Goal: Navigation & Orientation: Find specific page/section

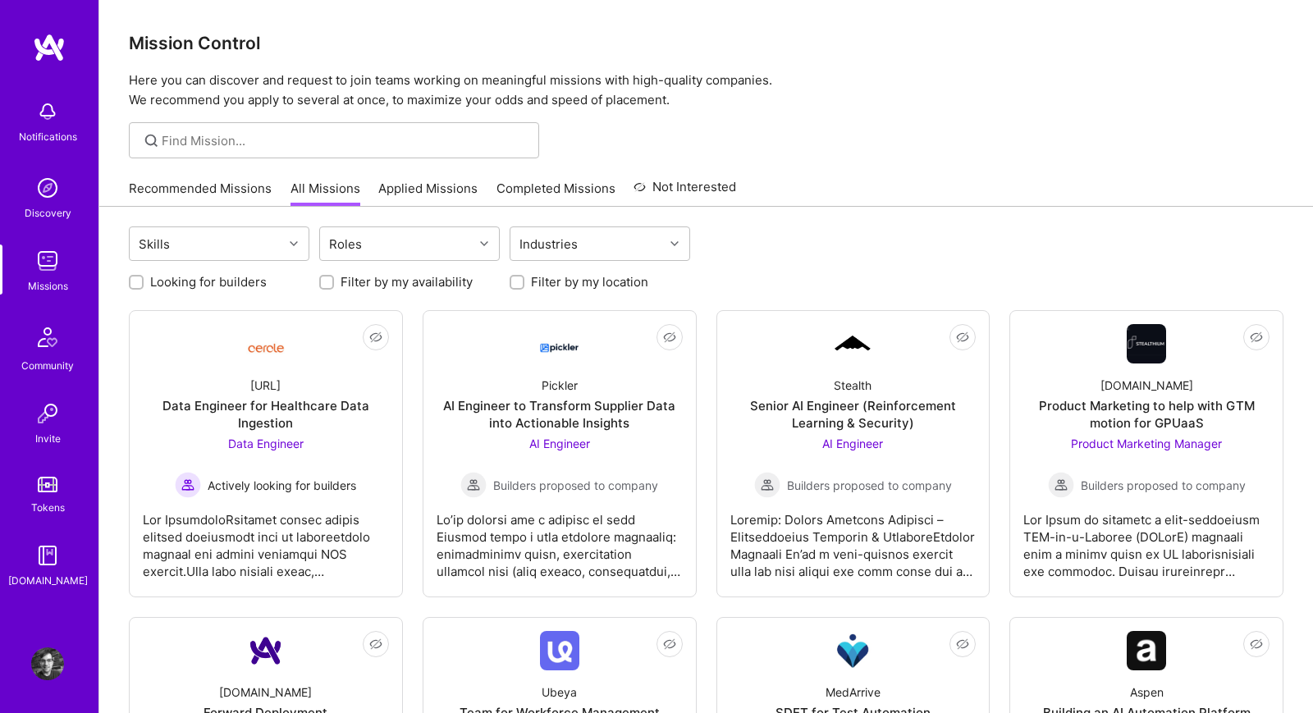
scroll to position [224, 0]
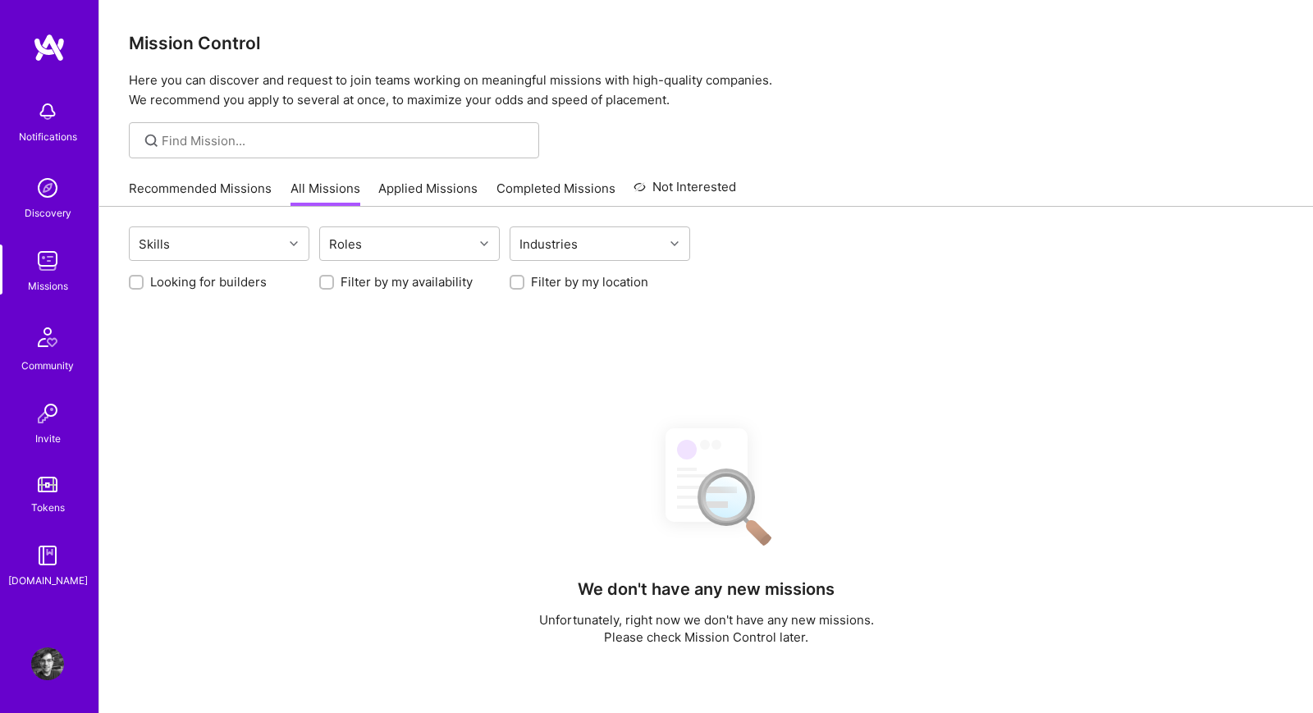
scroll to position [224, 0]
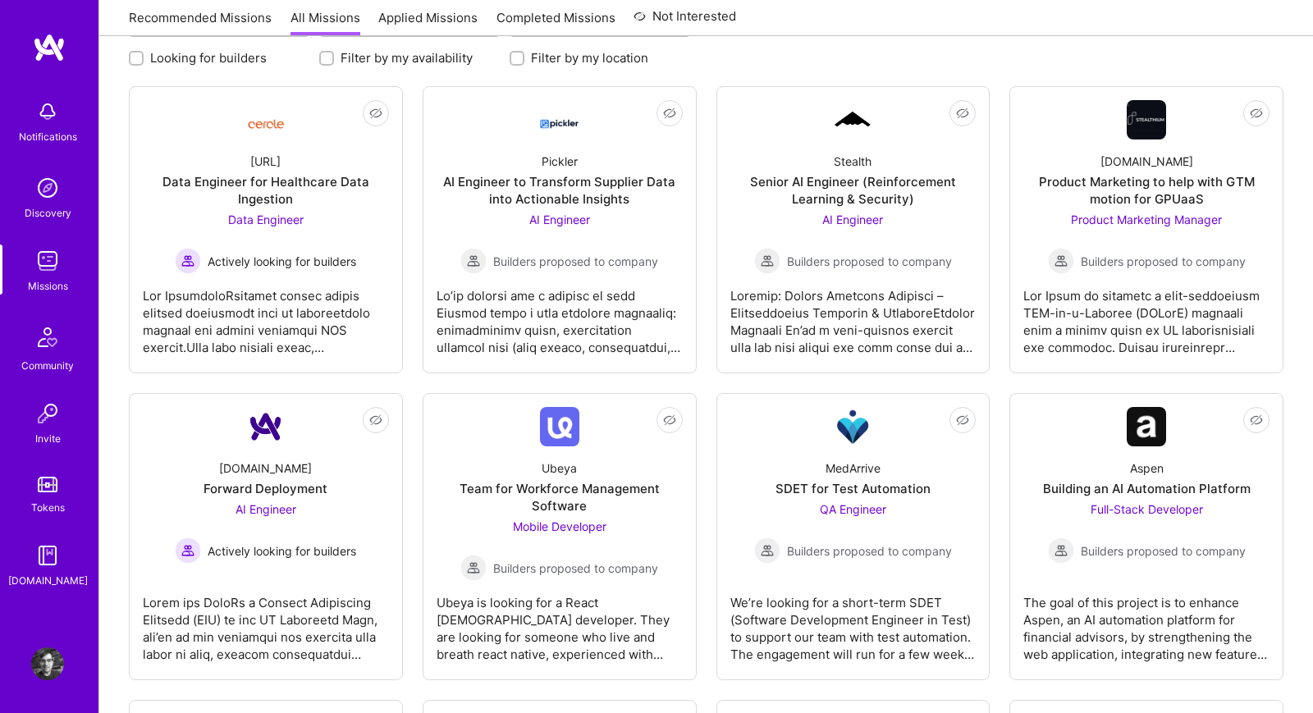
click at [217, 22] on link "Recommended Missions" at bounding box center [200, 22] width 143 height 27
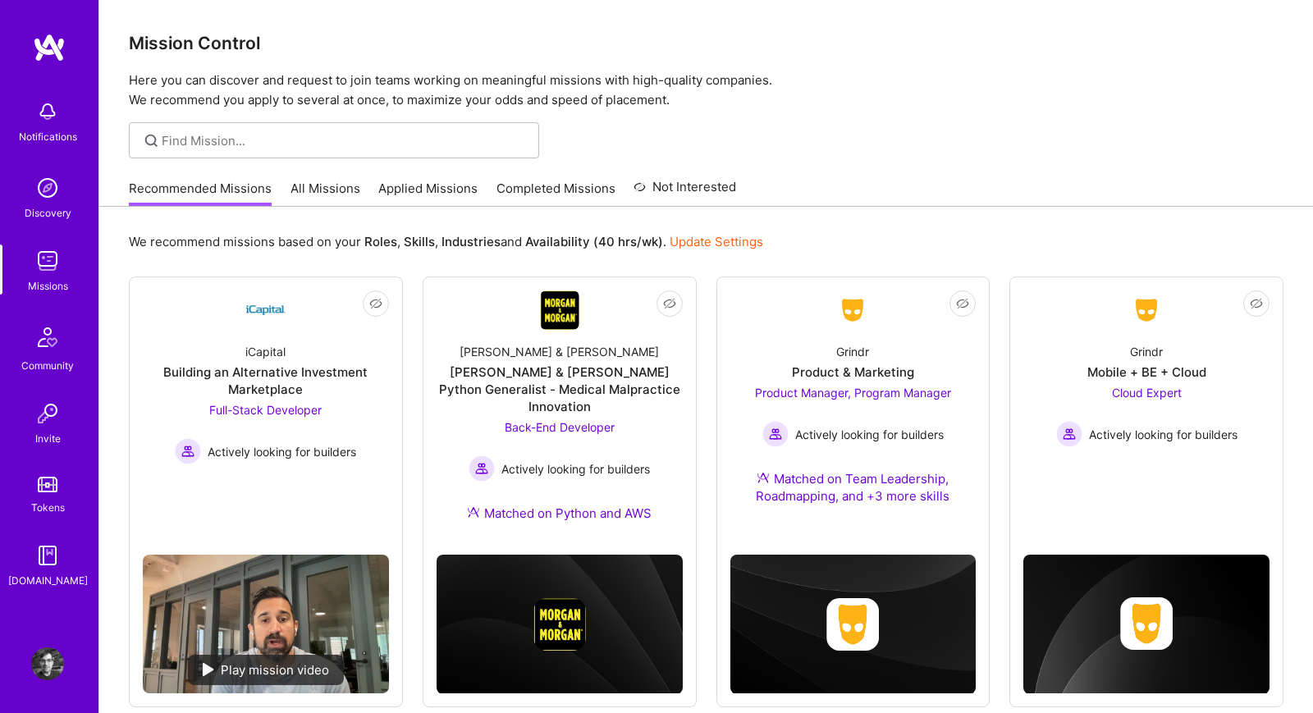
click at [324, 185] on link "All Missions" at bounding box center [325, 193] width 70 height 27
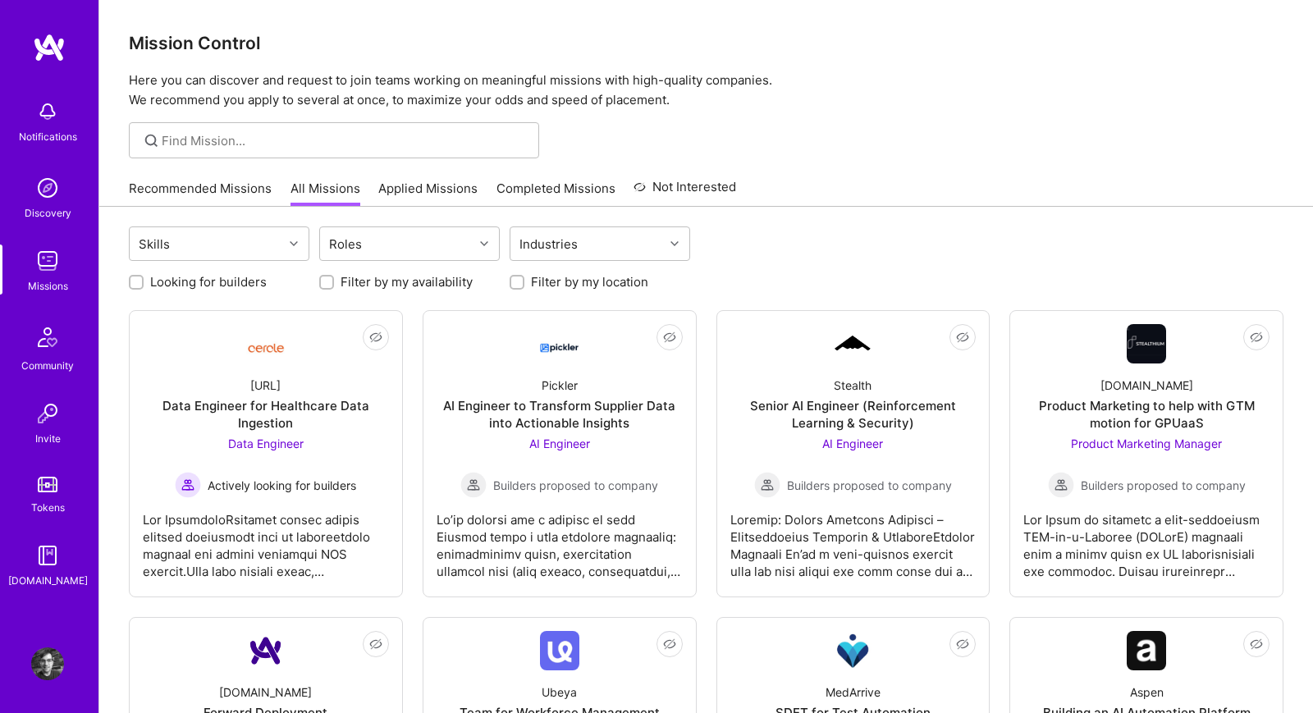
click at [203, 194] on link "Recommended Missions" at bounding box center [200, 193] width 143 height 27
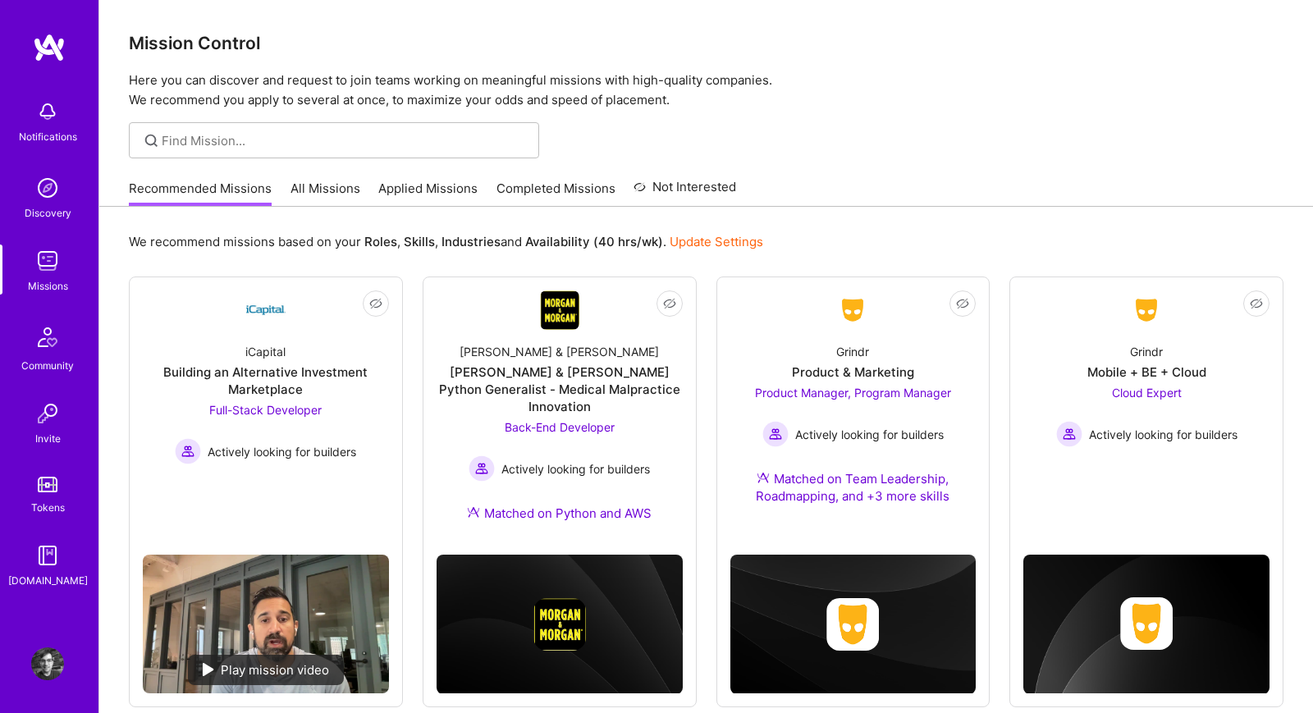
click at [314, 187] on link "All Missions" at bounding box center [325, 193] width 70 height 27
